Goal: Register for event/course

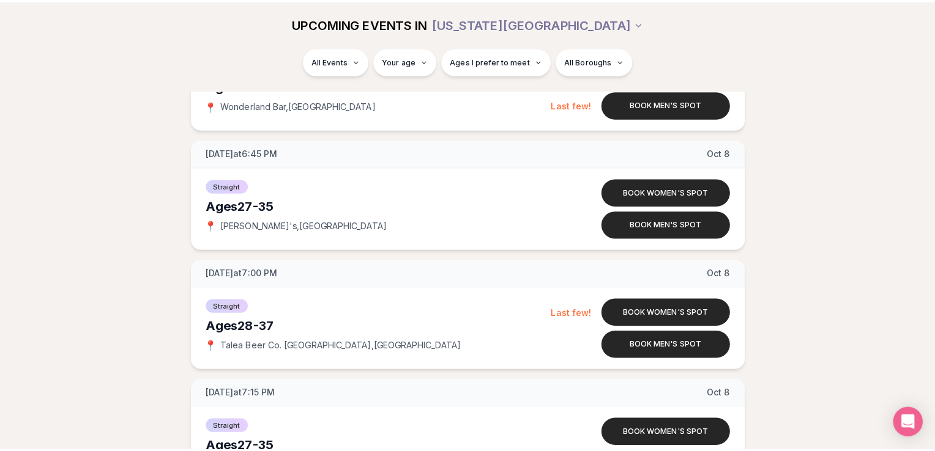
scroll to position [2324, 0]
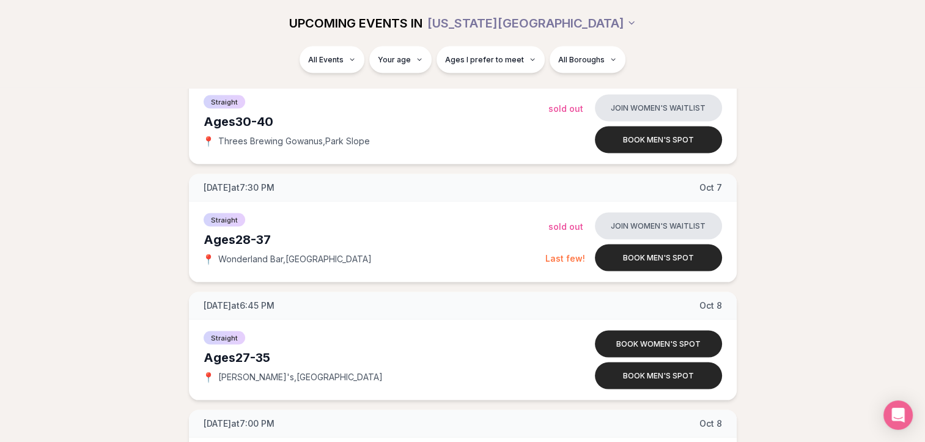
click at [409, 75] on div "All Events Your age Ages I prefer to meet All Boroughs" at bounding box center [462, 62] width 685 height 32
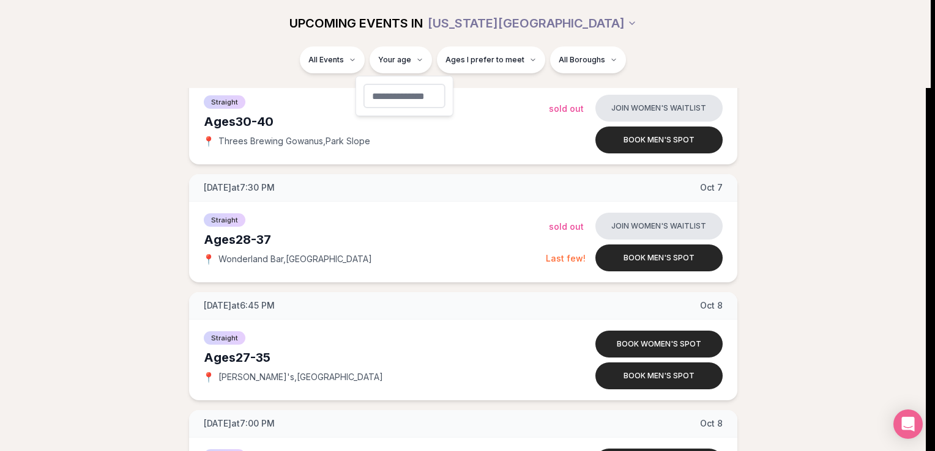
type input "**"
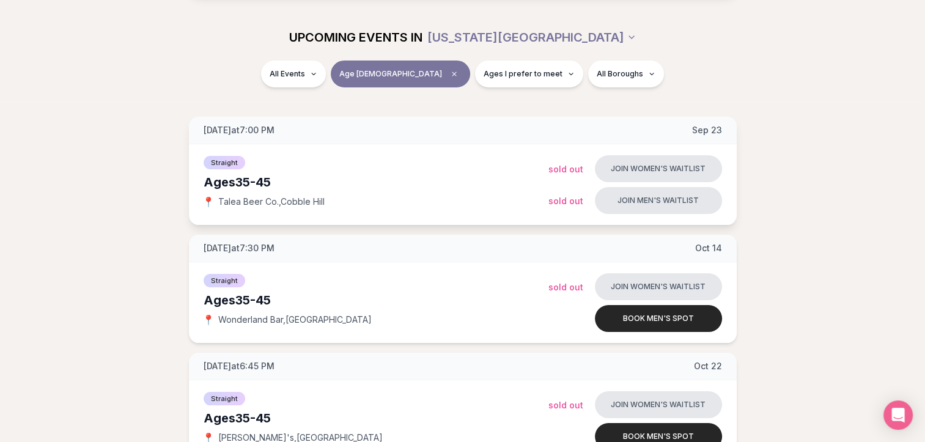
scroll to position [165, 0]
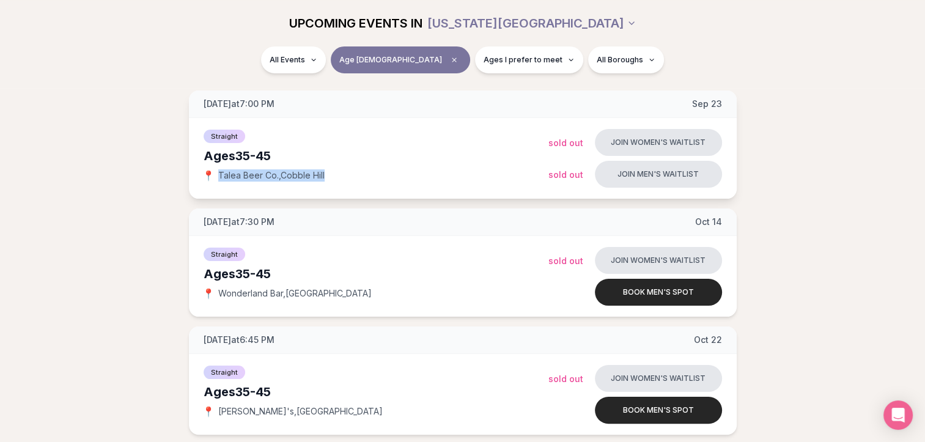
drag, startPoint x: 326, startPoint y: 176, endPoint x: 220, endPoint y: 179, distance: 105.9
click at [220, 179] on div "📍 Talea Beer Co. , [GEOGRAPHIC_DATA]" at bounding box center [376, 175] width 345 height 12
copy span "Talea Beer Co. , [GEOGRAPHIC_DATA]"
click at [364, 172] on div "📍 Talea Beer Co. , [GEOGRAPHIC_DATA]" at bounding box center [376, 175] width 345 height 12
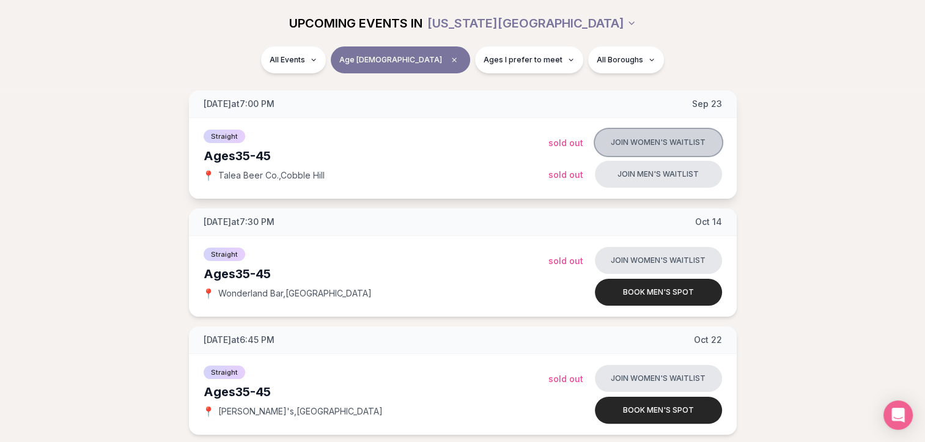
click at [627, 146] on button "Join women's waitlist" at bounding box center [658, 142] width 127 height 27
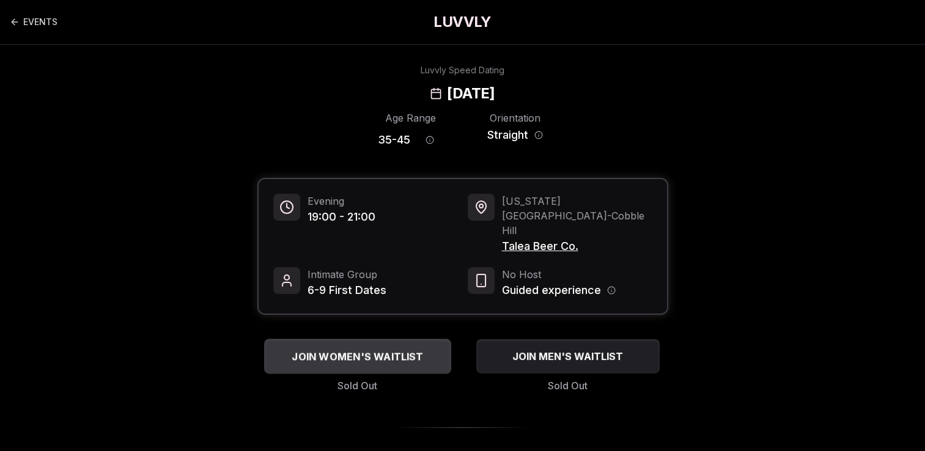
click at [364, 347] on div "JOIN WOMEN'S WAITLIST" at bounding box center [357, 357] width 187 height 20
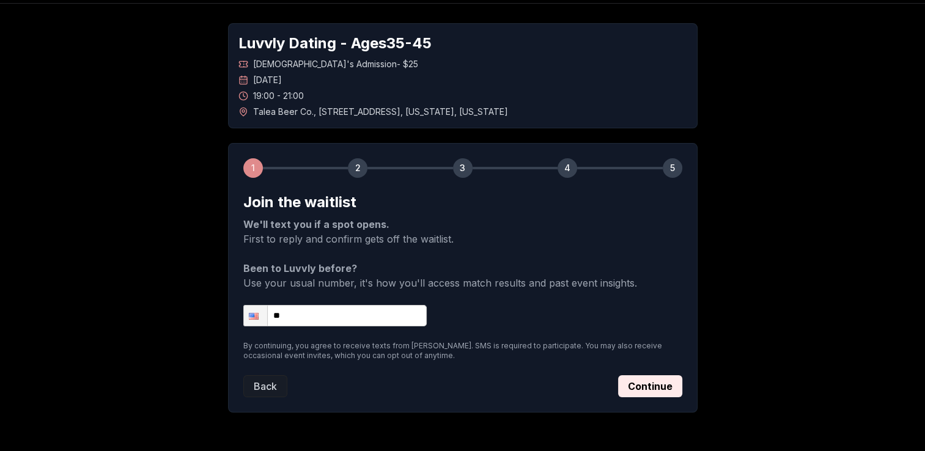
scroll to position [82, 0]
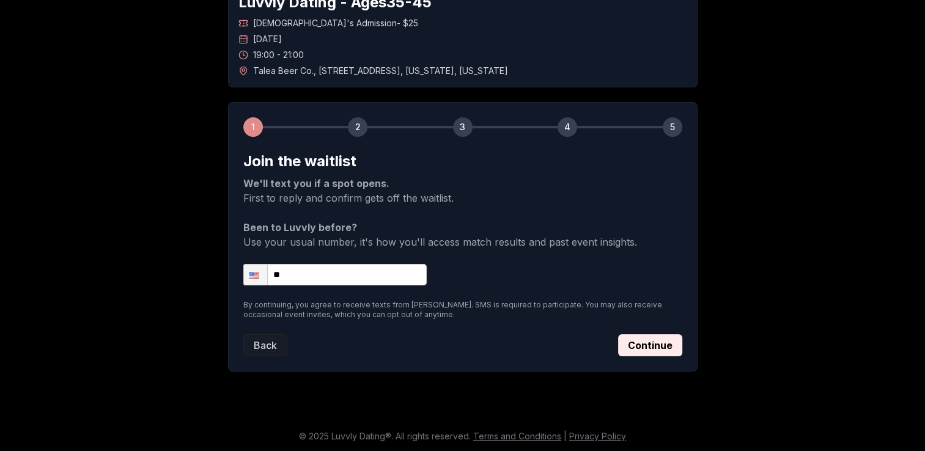
click at [374, 278] on input "**" at bounding box center [334, 274] width 183 height 21
type input "**********"
click at [651, 350] on button "Continue" at bounding box center [650, 346] width 64 height 22
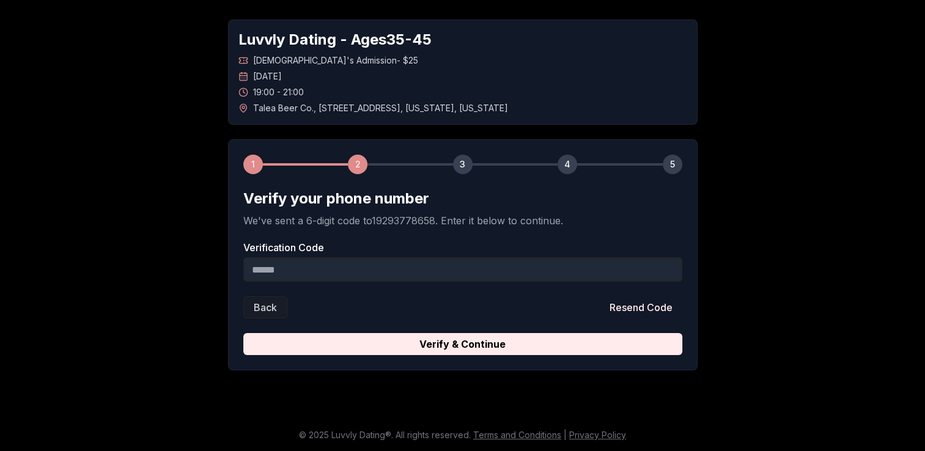
scroll to position [44, 0]
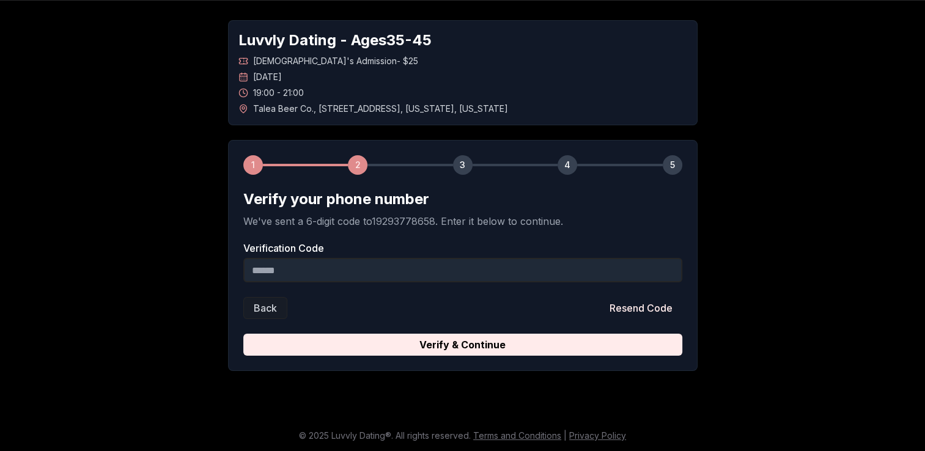
click at [358, 276] on input "Verification Code" at bounding box center [462, 270] width 439 height 24
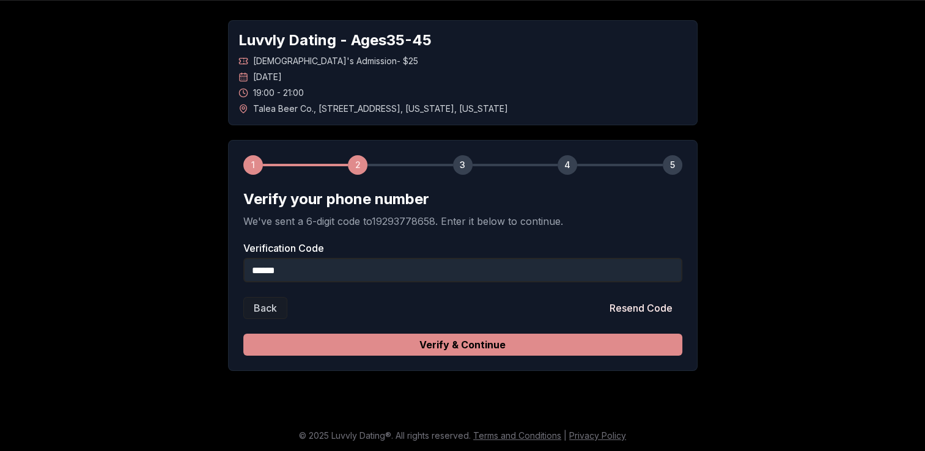
type input "******"
click at [410, 349] on button "Verify & Continue" at bounding box center [462, 345] width 439 height 22
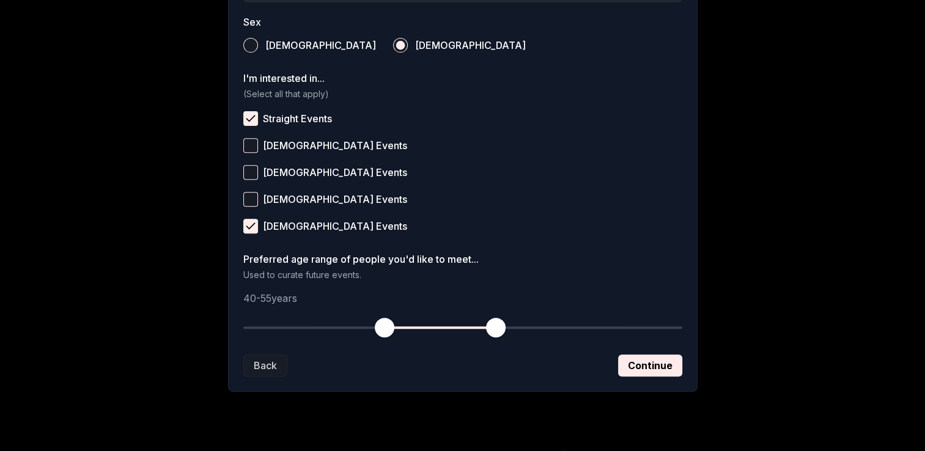
scroll to position [470, 0]
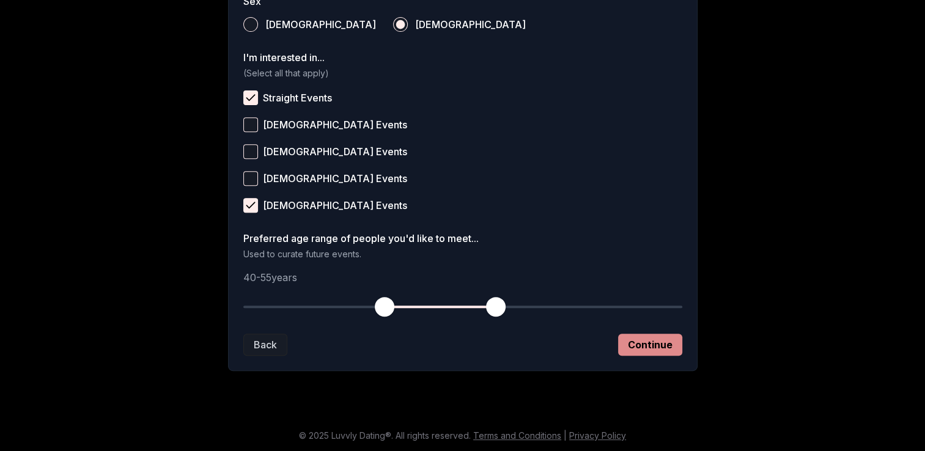
click at [645, 348] on button "Continue" at bounding box center [650, 345] width 64 height 22
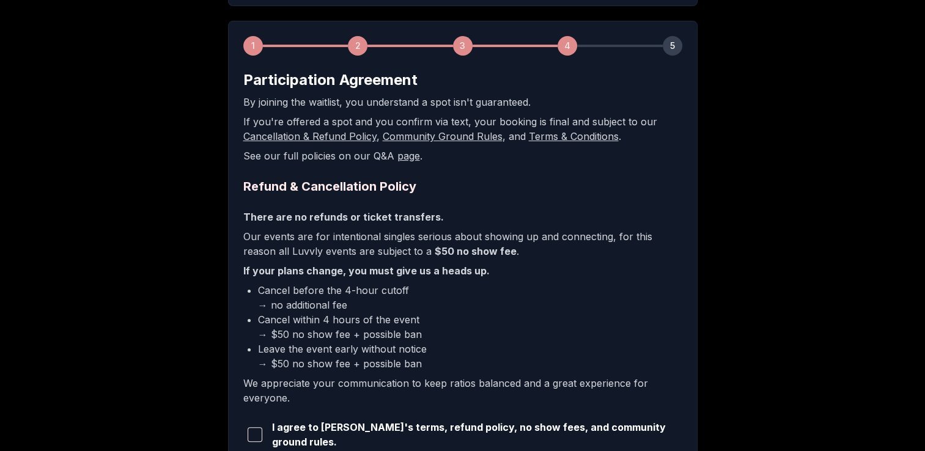
scroll to position [245, 0]
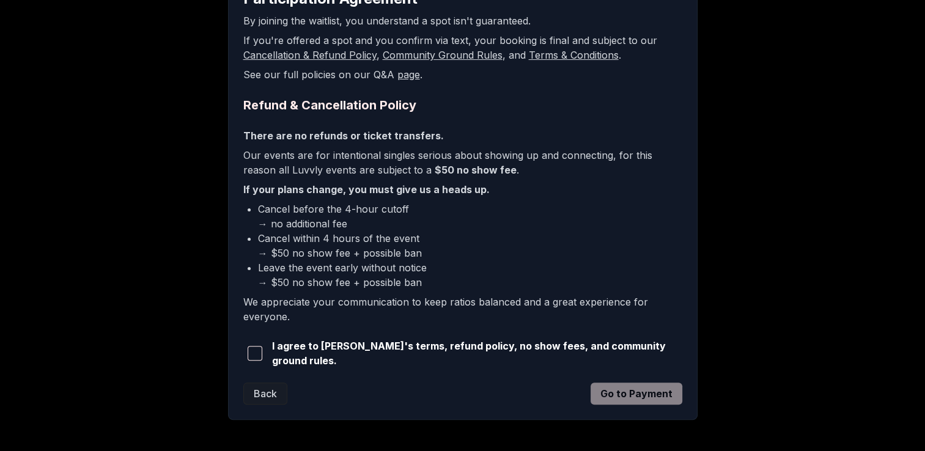
click at [292, 353] on span "I agree to [PERSON_NAME]'s terms, refund policy, no show fees, and community gr…" at bounding box center [477, 353] width 410 height 29
click at [259, 349] on span "button" at bounding box center [255, 353] width 15 height 15
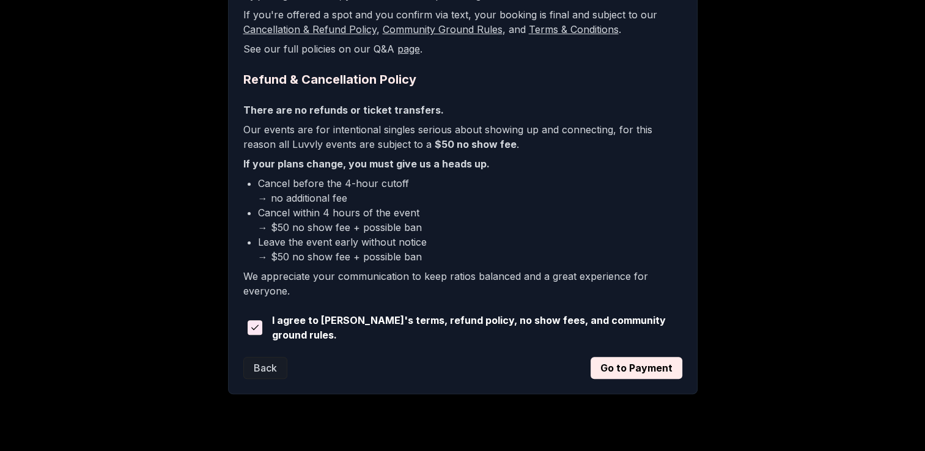
scroll to position [291, 0]
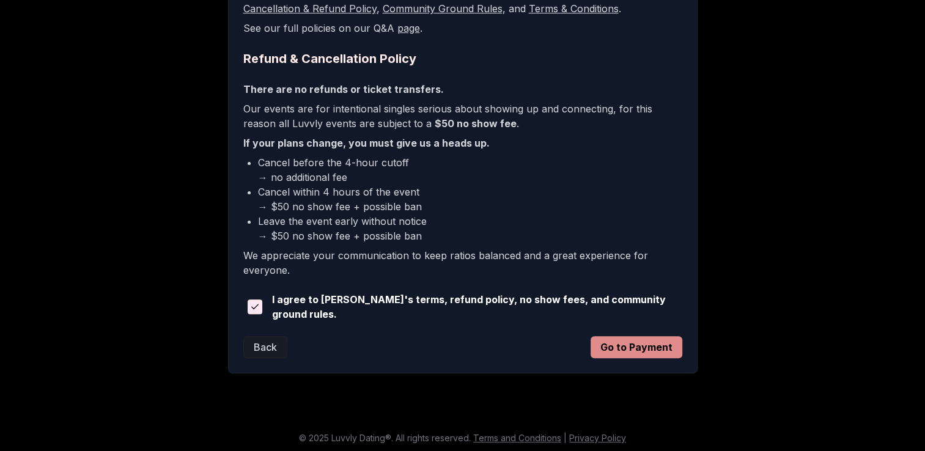
click at [640, 353] on button "Go to Payment" at bounding box center [637, 347] width 92 height 22
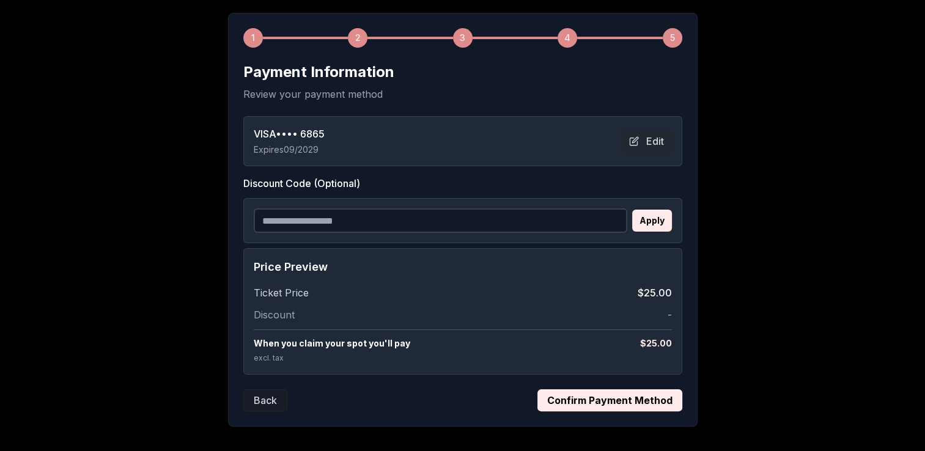
scroll to position [183, 0]
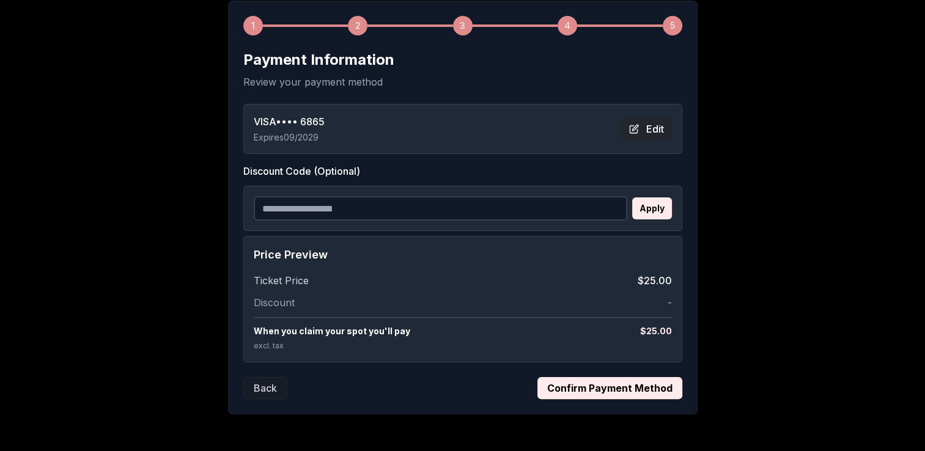
click at [662, 129] on button "Edit" at bounding box center [646, 129] width 51 height 22
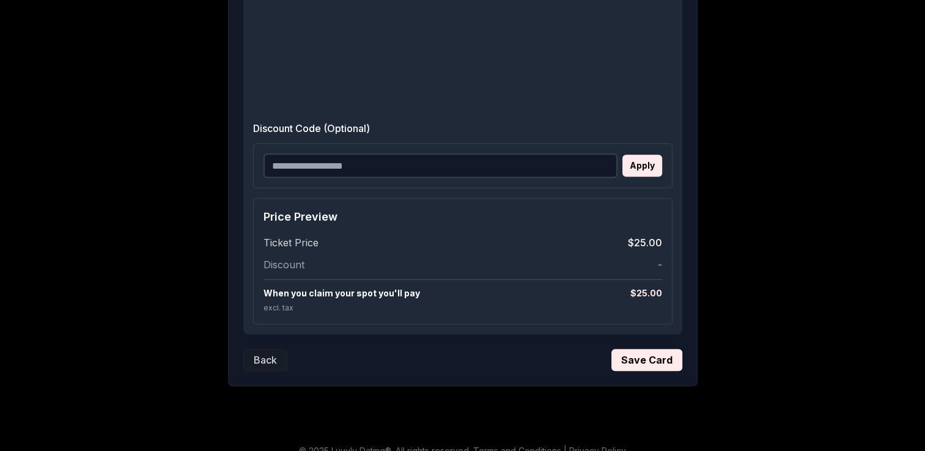
scroll to position [653, 0]
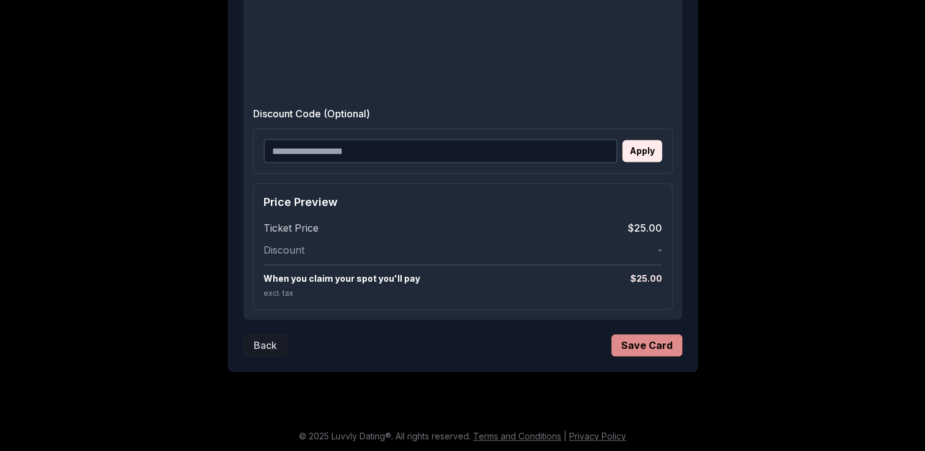
click at [650, 349] on button "Save Card" at bounding box center [647, 346] width 71 height 22
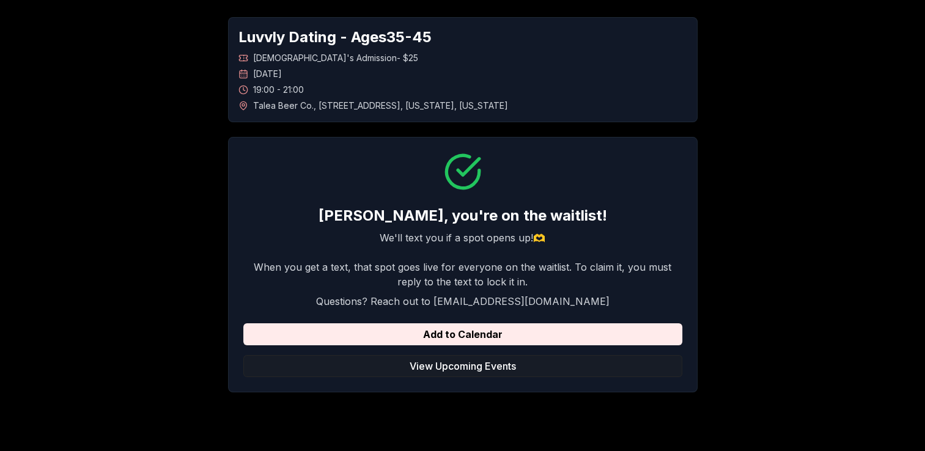
scroll to position [68, 0]
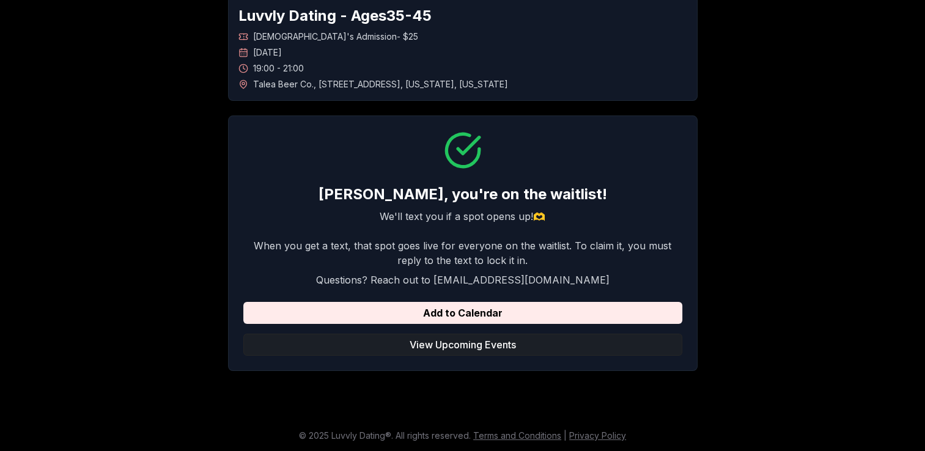
click at [483, 347] on button "View Upcoming Events" at bounding box center [462, 345] width 439 height 22
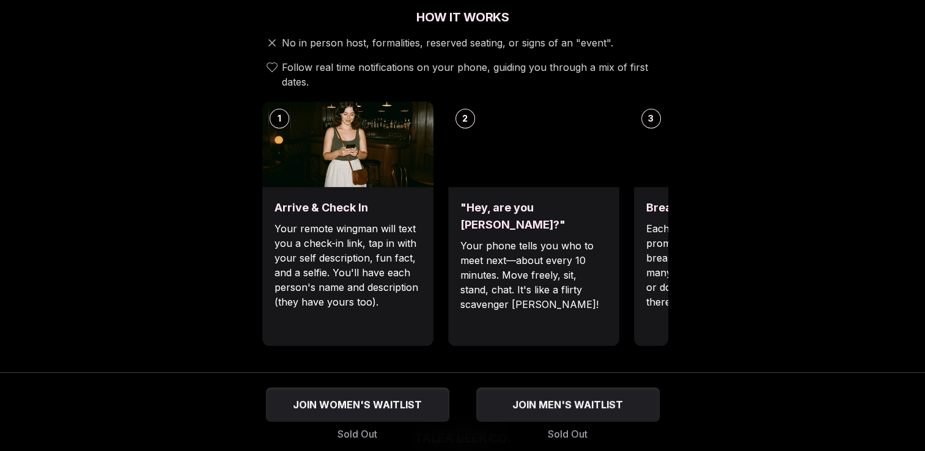
scroll to position [489, 0]
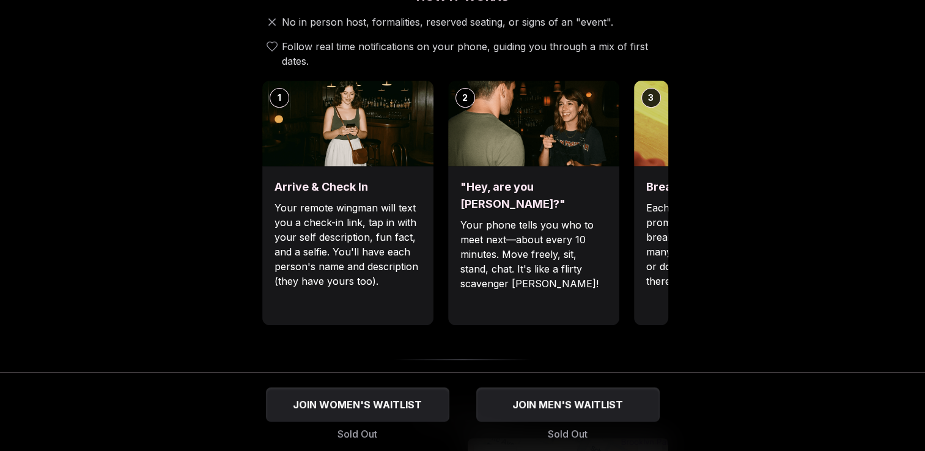
click at [648, 281] on div "Break the ice with prompts Each date will have new convo prompts on screen to h…" at bounding box center [719, 245] width 171 height 159
click at [661, 277] on div "Break the ice with prompts Each date will have new convo prompts on screen to h…" at bounding box center [719, 245] width 171 height 159
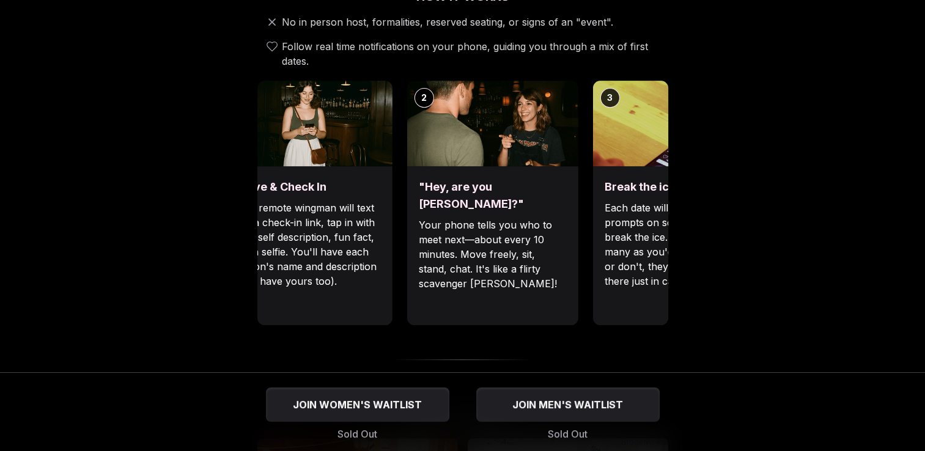
click at [593, 116] on img at bounding box center [678, 124] width 171 height 86
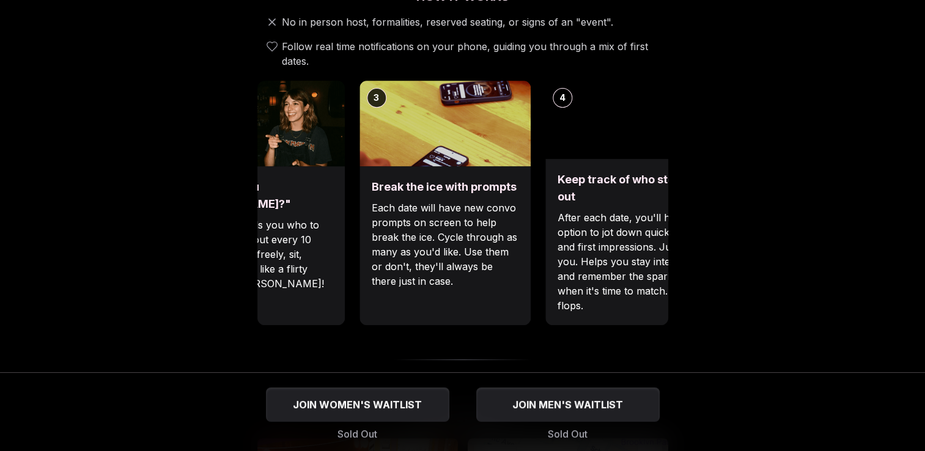
click at [360, 134] on img at bounding box center [445, 124] width 171 height 86
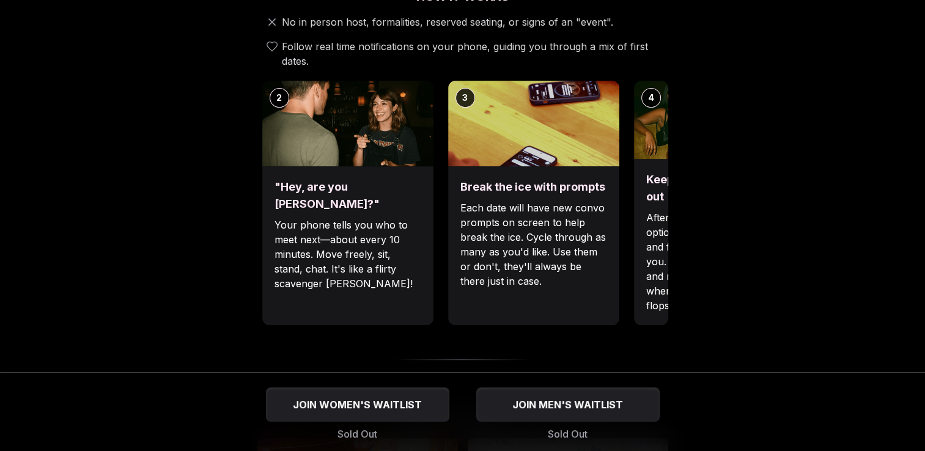
scroll to position [428, 0]
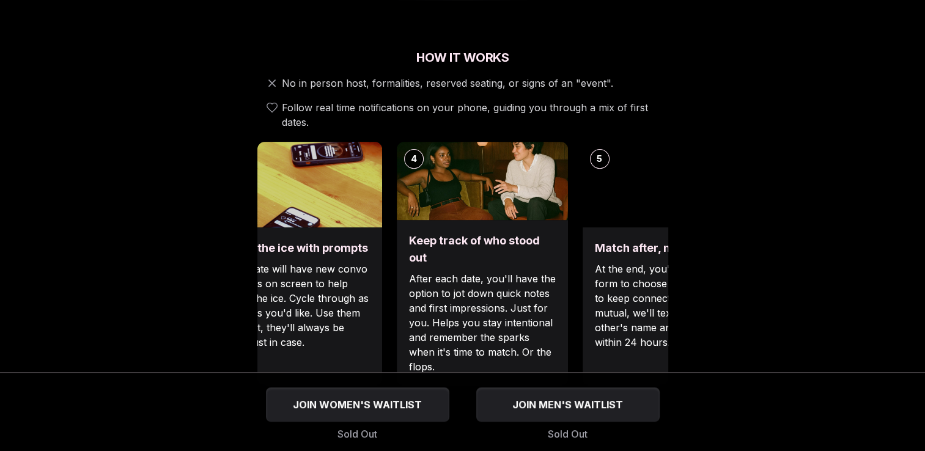
click at [360, 347] on div "Break the ice with prompts Each date will have new convo prompts on screen to h…" at bounding box center [296, 307] width 171 height 159
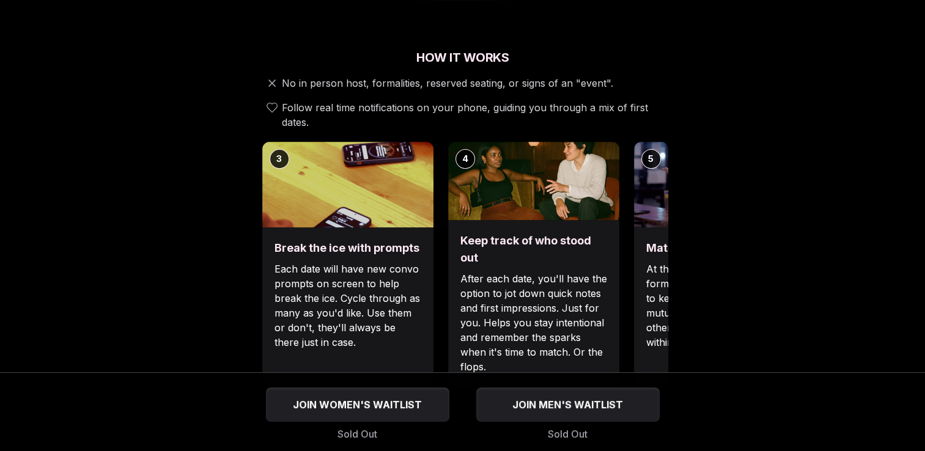
click at [658, 234] on div "Match after, not during At the end, you'll get a match form to choose who you'd…" at bounding box center [719, 307] width 171 height 159
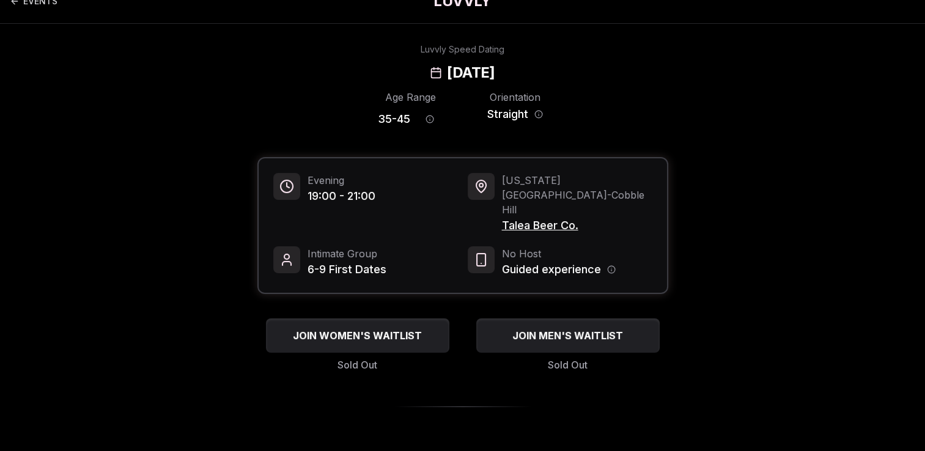
scroll to position [0, 0]
